Goal: Task Accomplishment & Management: Manage account settings

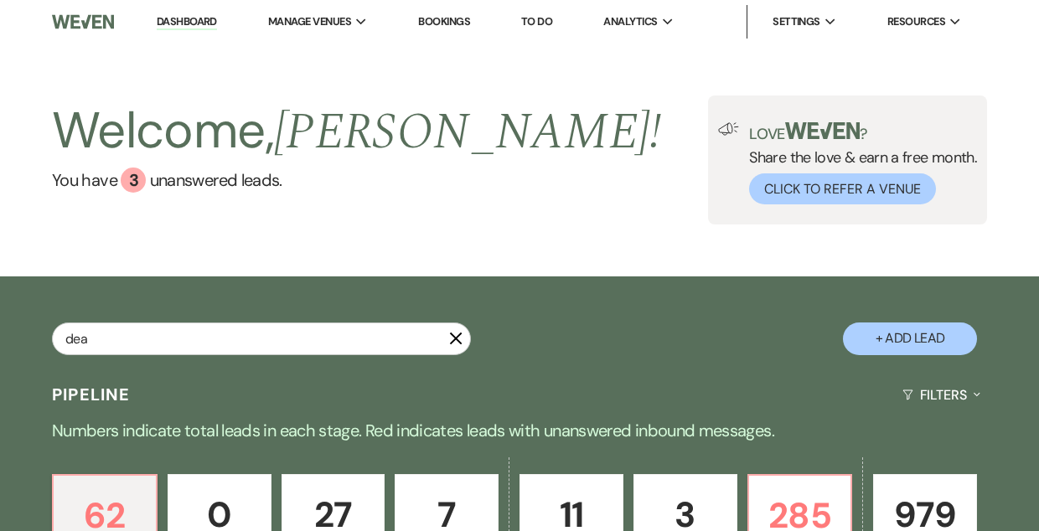
type input "dean"
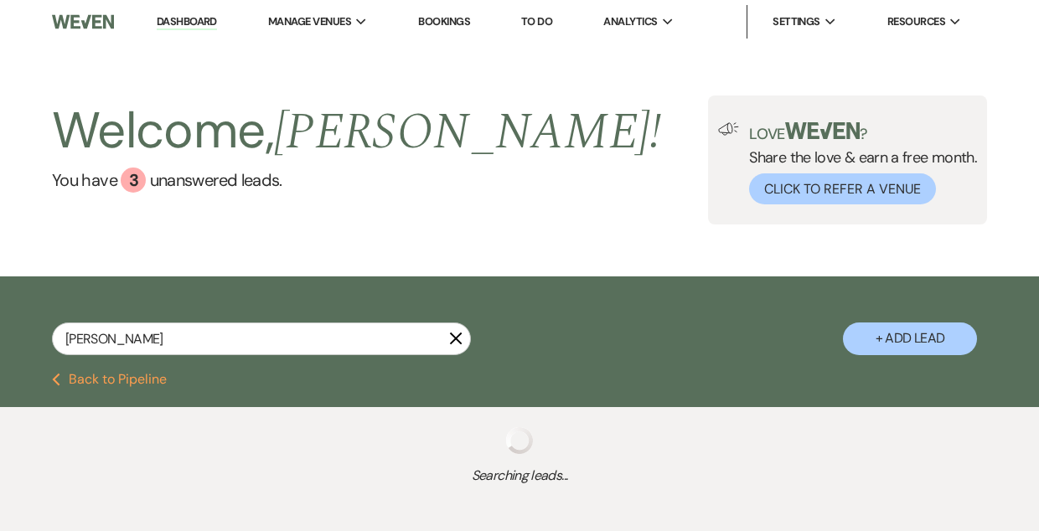
select select "5"
select select "8"
select select "7"
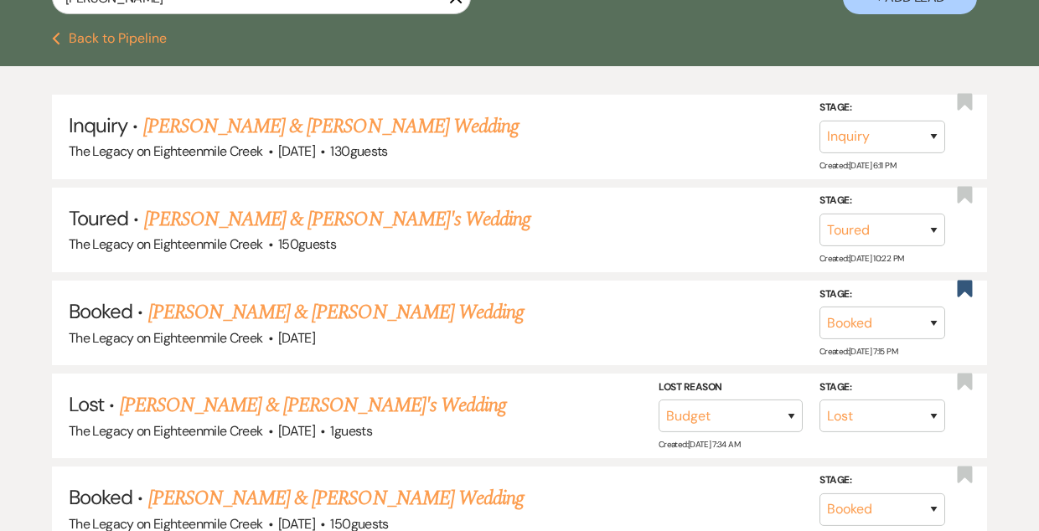
scroll to position [343, 0]
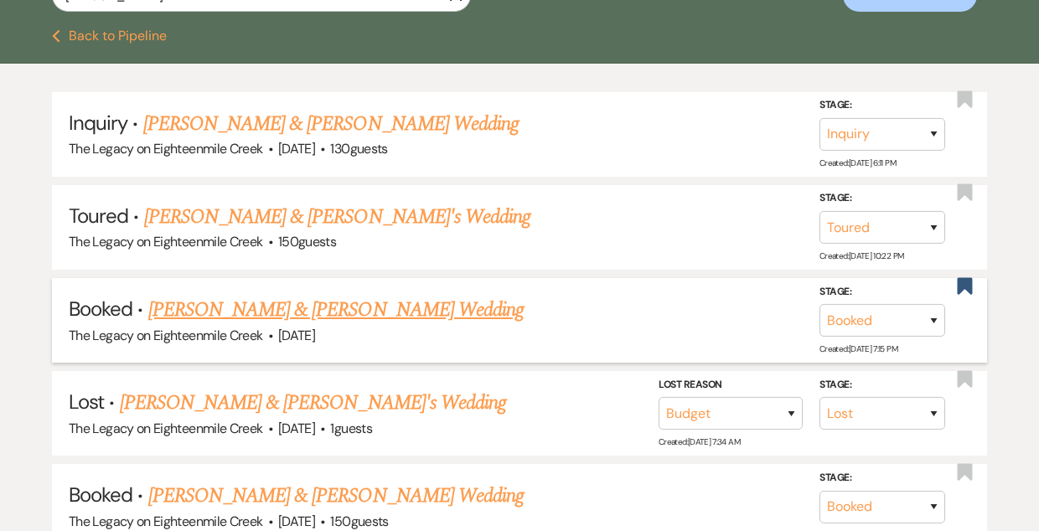
type input "dean"
click at [362, 301] on link "Sarah Schultz & Dean Penman's Wedding" at bounding box center [335, 310] width 375 height 30
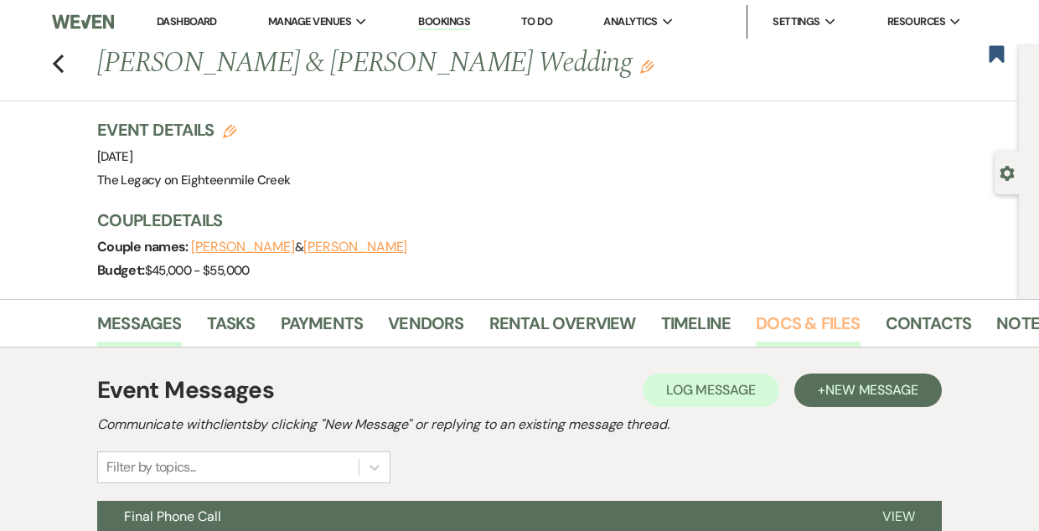
click at [812, 330] on link "Docs & Files" at bounding box center [808, 328] width 104 height 37
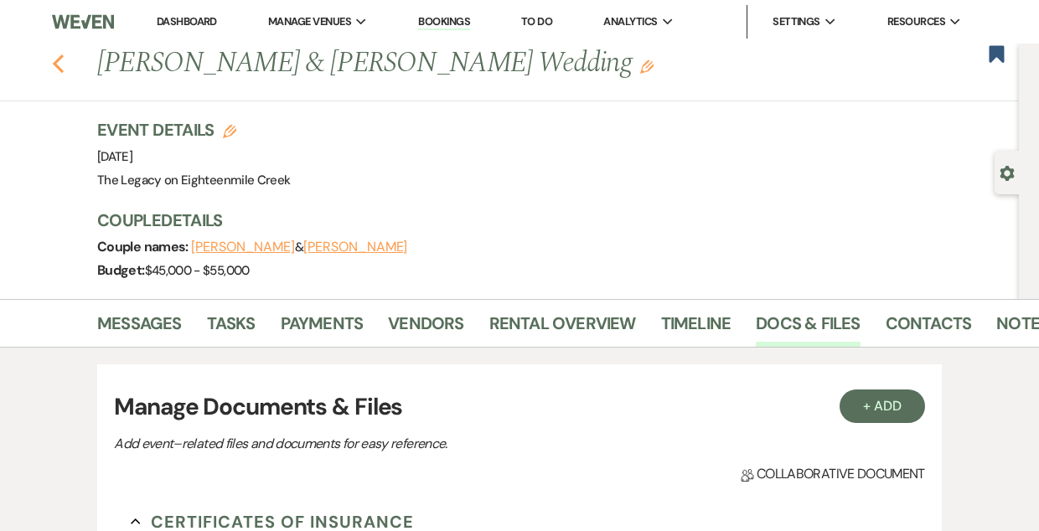
click at [60, 60] on icon "Previous" at bounding box center [58, 64] width 13 height 20
select select "5"
select select "8"
select select "7"
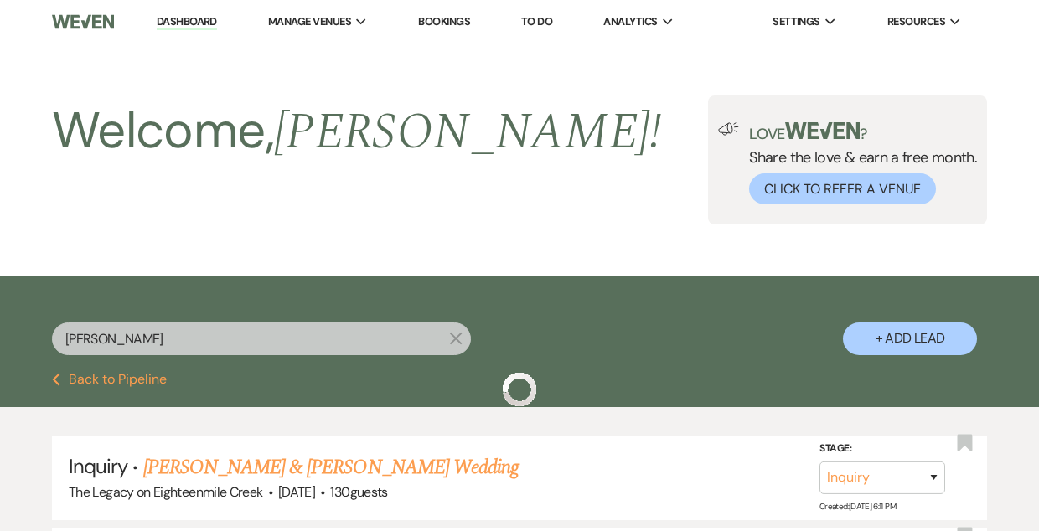
scroll to position [343, 0]
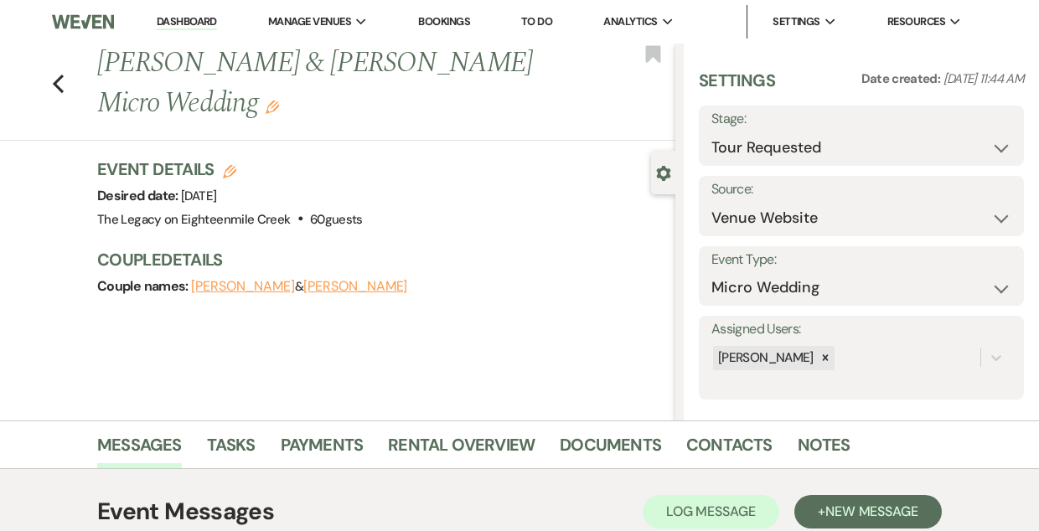
select select "2"
select select "5"
select select "16"
click at [431, 19] on link "Bookings" at bounding box center [444, 21] width 52 height 14
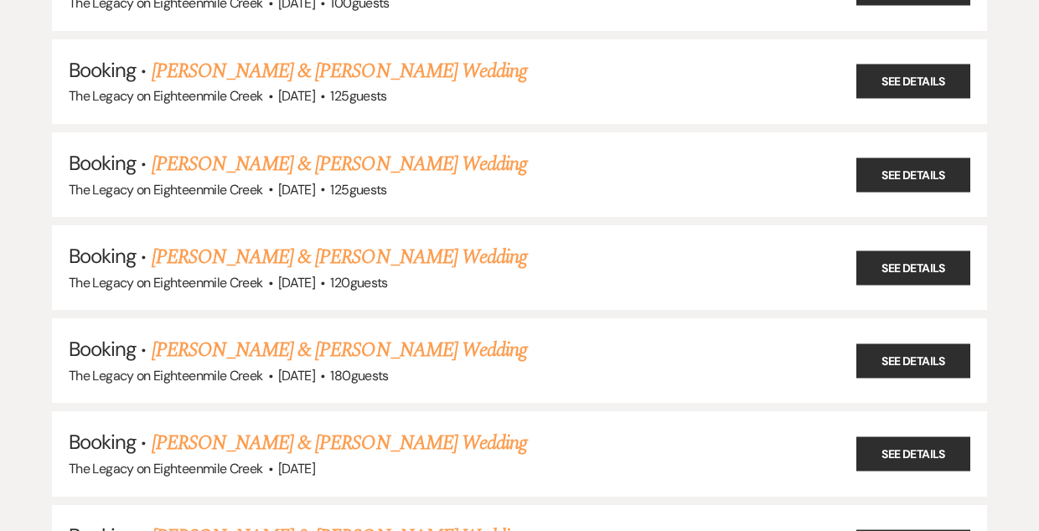
scroll to position [731, 0]
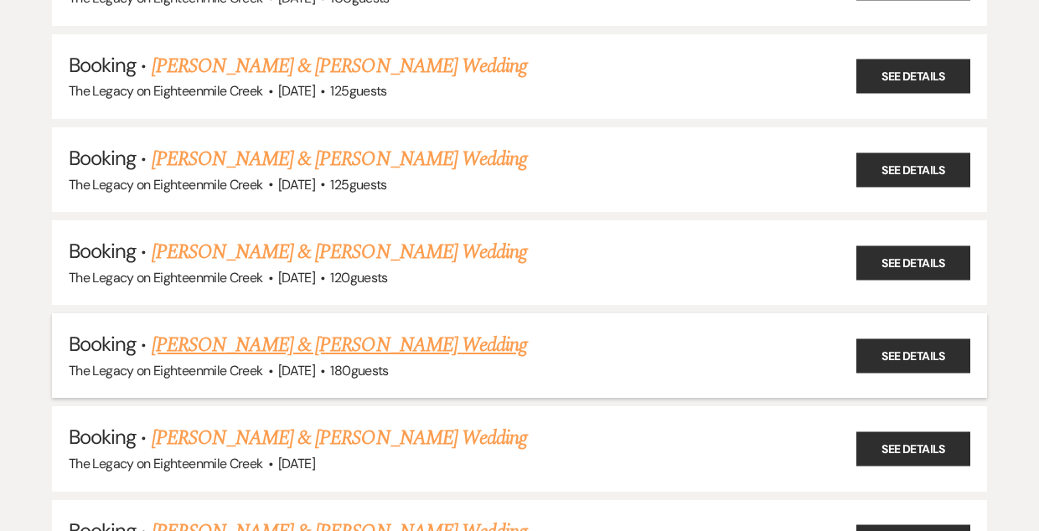
click at [359, 340] on link "[PERSON_NAME] & [PERSON_NAME] Wedding" at bounding box center [339, 345] width 375 height 30
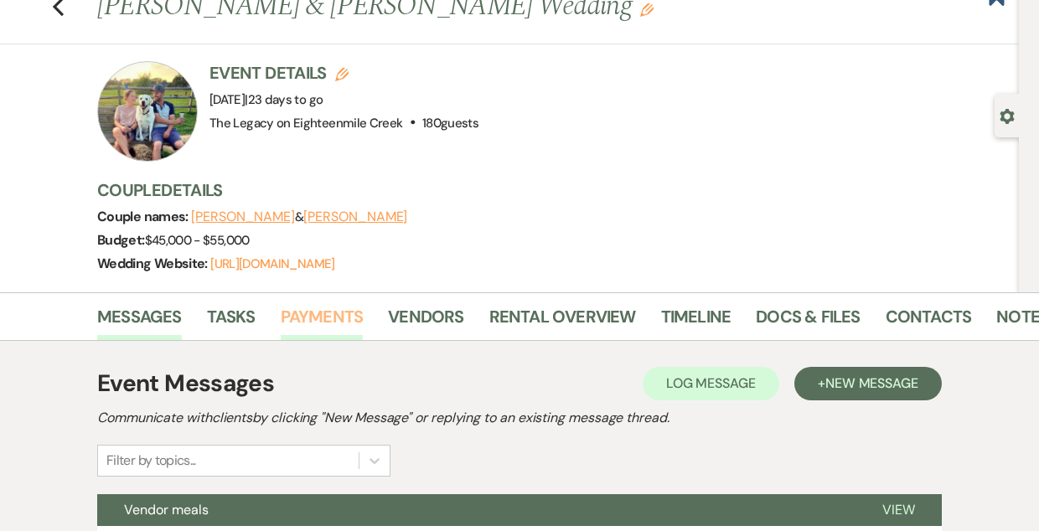
click at [316, 314] on link "Payments" at bounding box center [322, 321] width 83 height 37
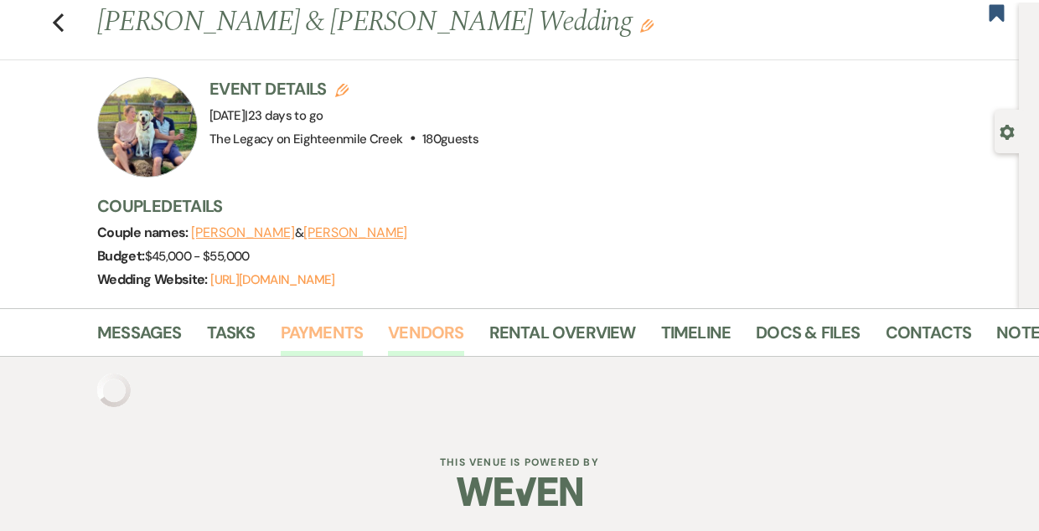
scroll to position [57, 0]
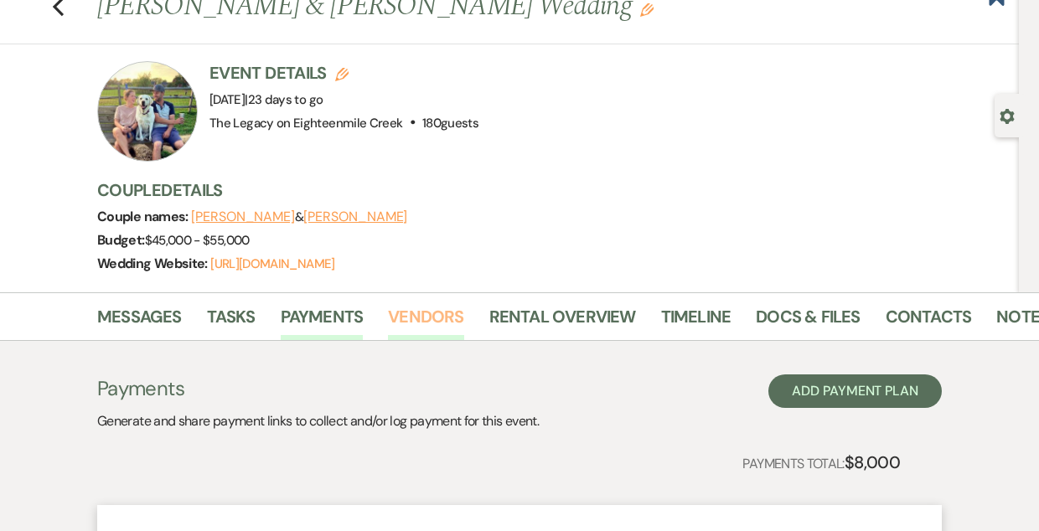
click at [411, 312] on link "Vendors" at bounding box center [425, 321] width 75 height 37
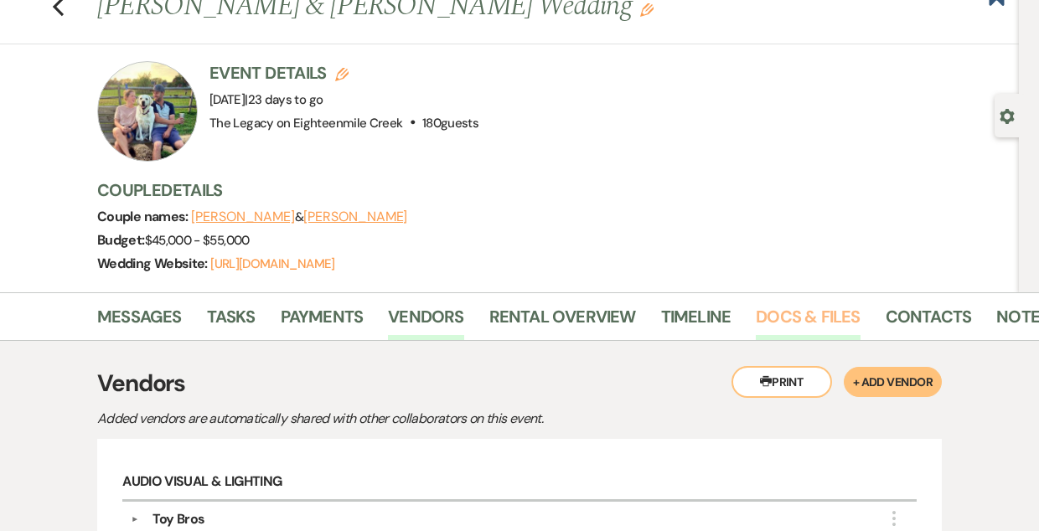
click at [775, 308] on link "Docs & Files" at bounding box center [808, 321] width 104 height 37
